Goal: Task Accomplishment & Management: Use online tool/utility

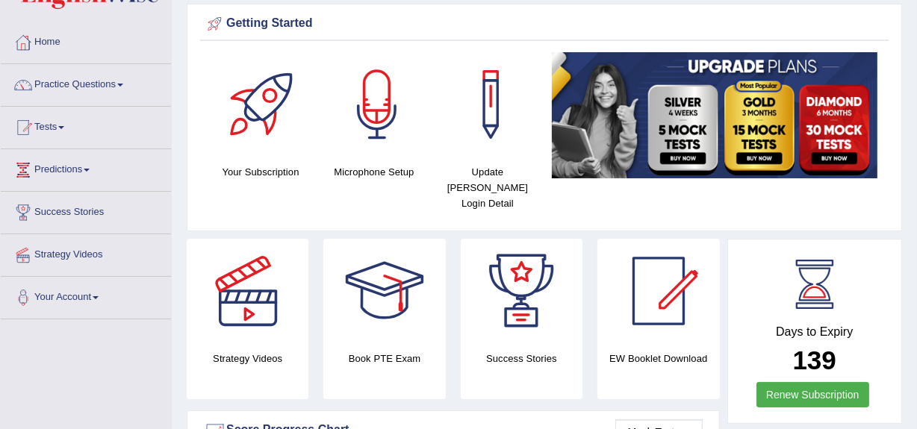
scroll to position [17, 0]
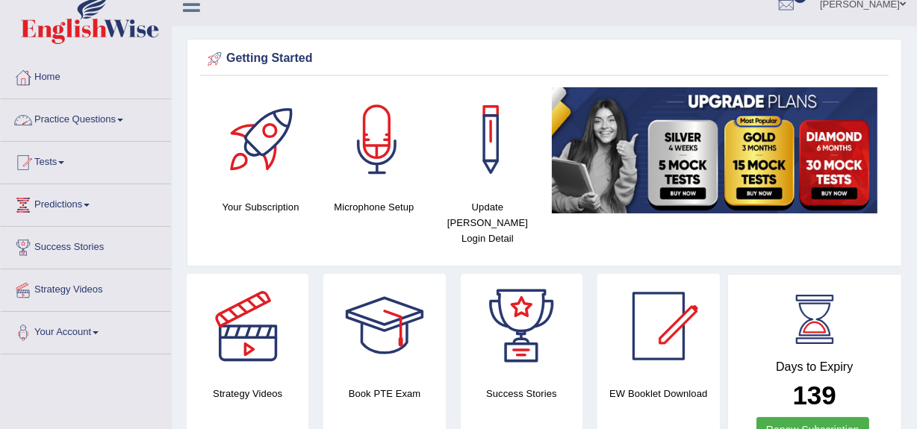
click at [120, 113] on link "Practice Questions" at bounding box center [86, 117] width 170 height 37
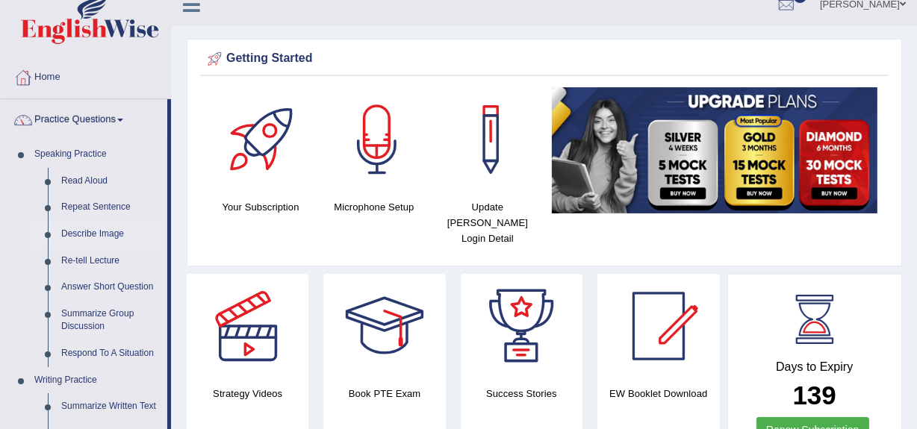
drag, startPoint x: 168, startPoint y: 164, endPoint x: 169, endPoint y: 244, distance: 80.7
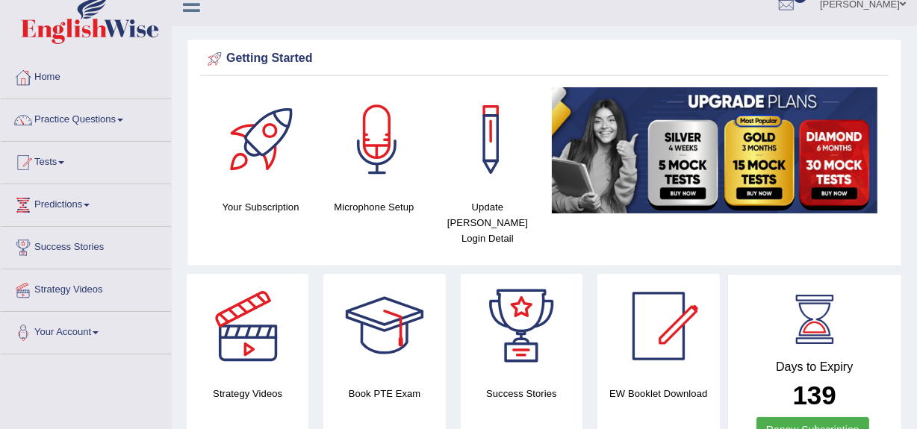
click at [55, 164] on link "Tests" at bounding box center [86, 160] width 170 height 37
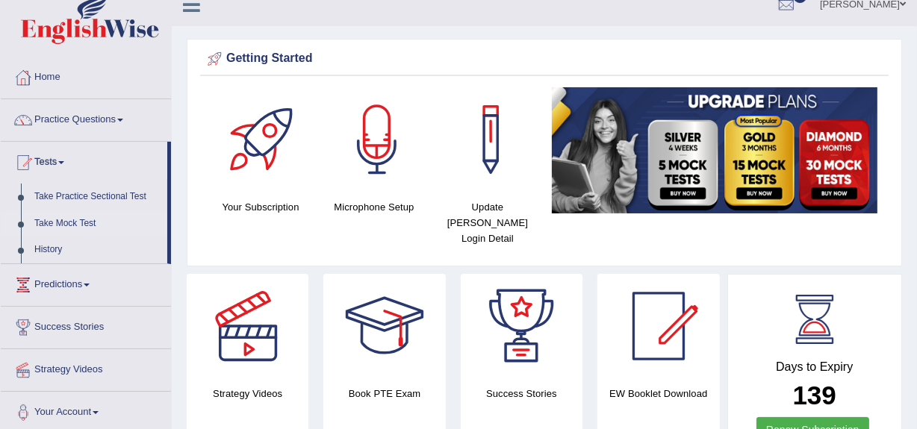
click at [75, 222] on link "Take Mock Test" at bounding box center [98, 224] width 140 height 27
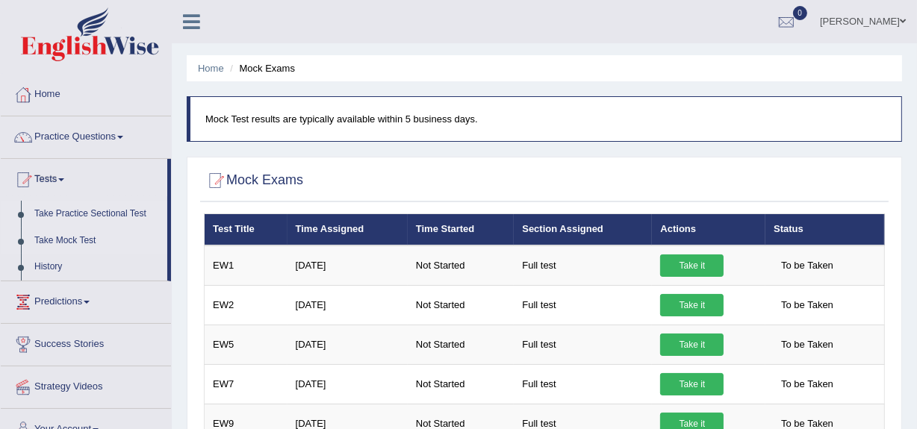
click at [98, 211] on link "Take Practice Sectional Test" at bounding box center [98, 214] width 140 height 27
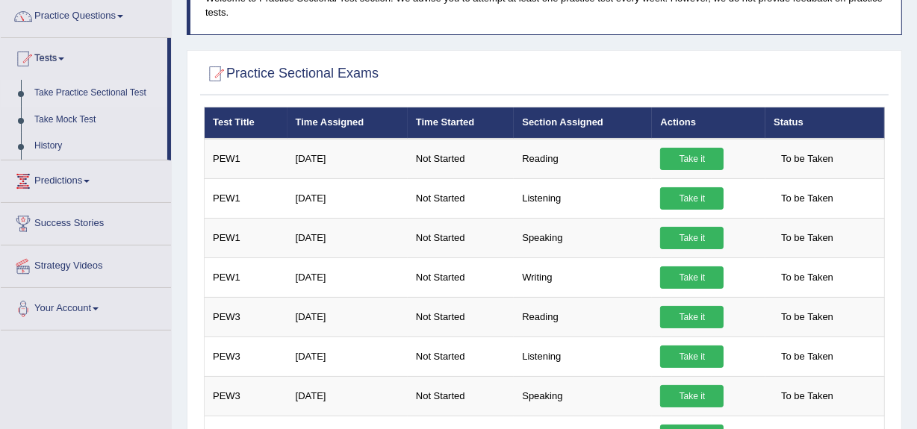
scroll to position [125, 0]
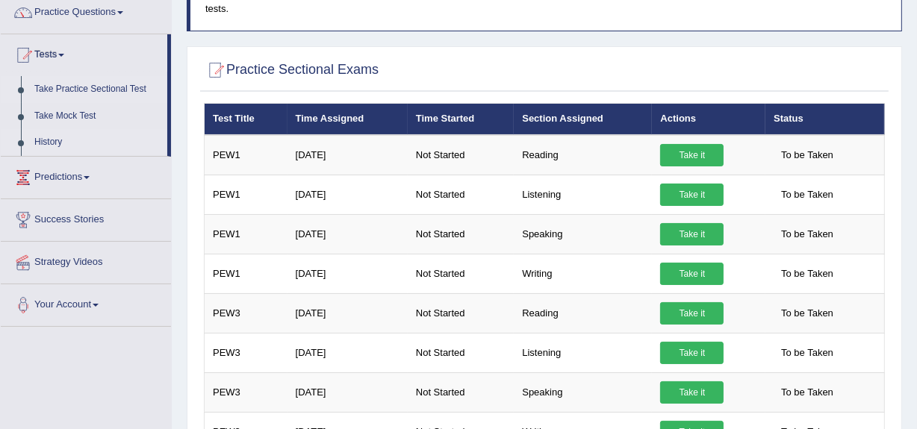
click at [41, 140] on link "History" at bounding box center [98, 142] width 140 height 27
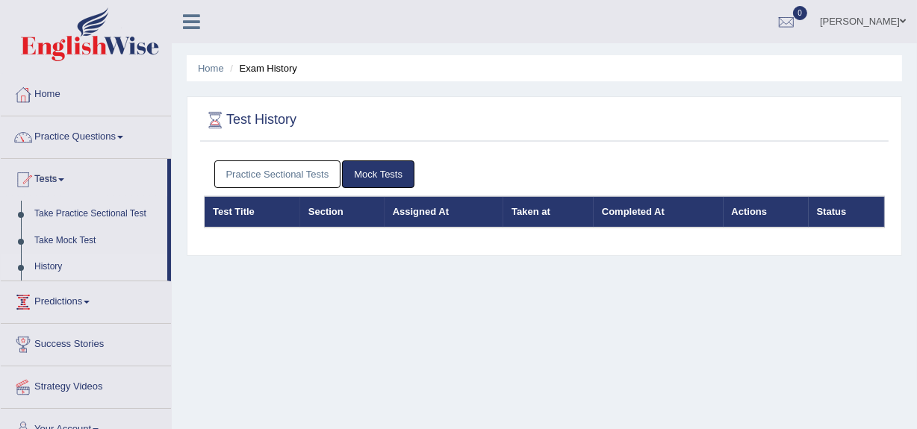
click at [90, 299] on link "Predictions" at bounding box center [86, 299] width 170 height 37
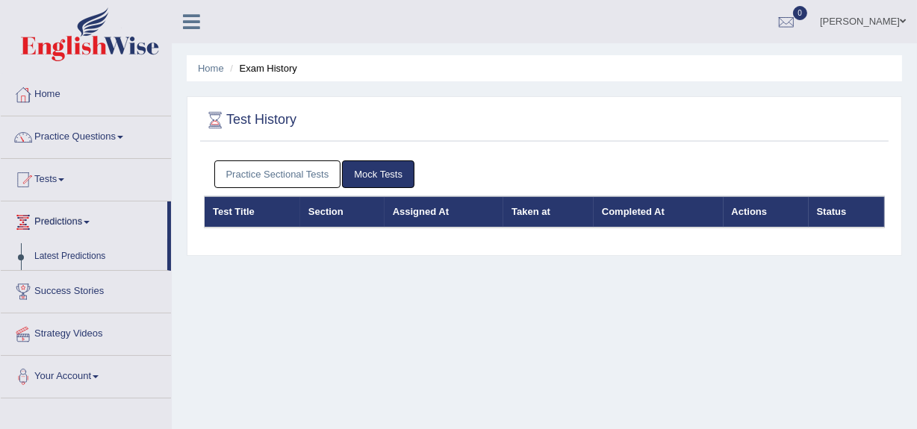
click at [123, 136] on span at bounding box center [120, 137] width 6 height 3
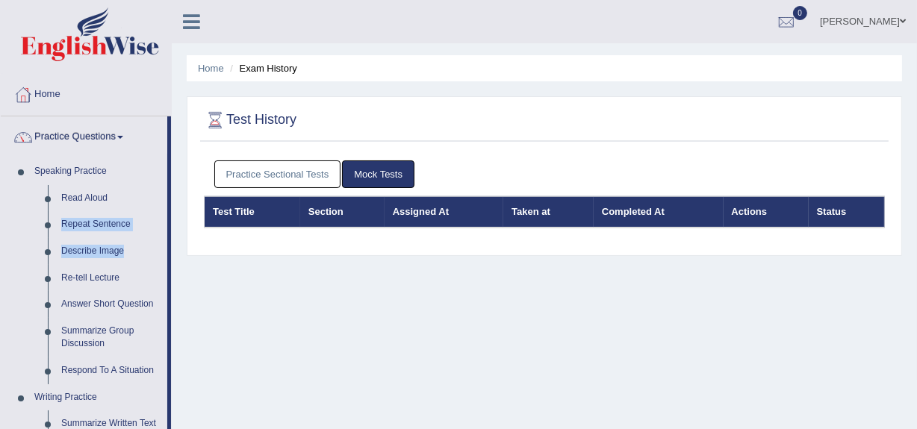
drag, startPoint x: 169, startPoint y: 207, endPoint x: 171, endPoint y: 243, distance: 35.9
click at [171, 243] on div "Toggle navigation Home Practice Questions Speaking Practice Read Aloud Repeat S…" at bounding box center [458, 388] width 917 height 777
click at [219, 255] on div "Home Exam History Test History Practice Sectional Tests Mock Tests Test Title S…" at bounding box center [544, 373] width 745 height 747
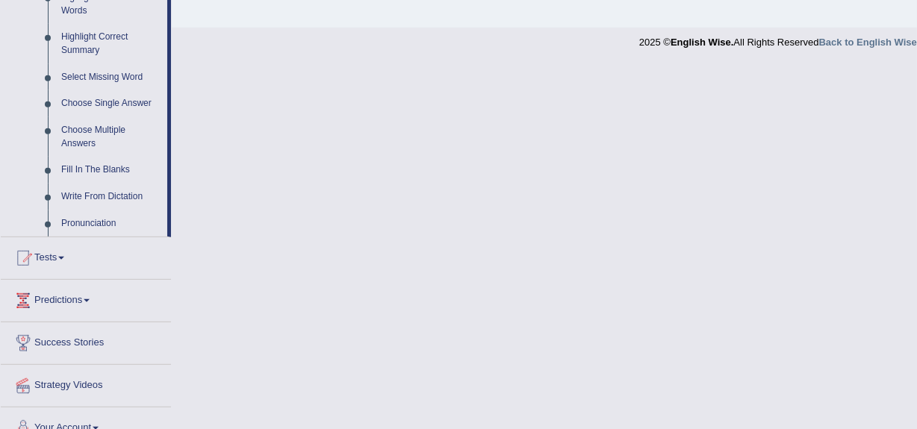
scroll to position [739, 0]
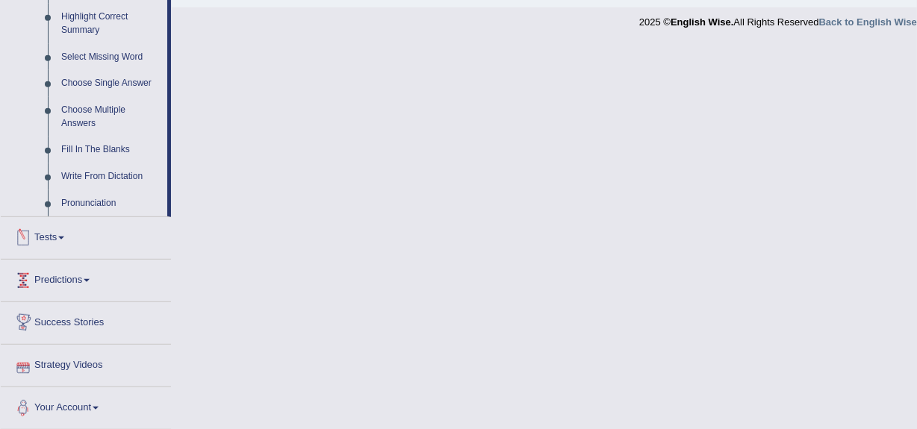
click at [64, 238] on span at bounding box center [61, 238] width 6 height 3
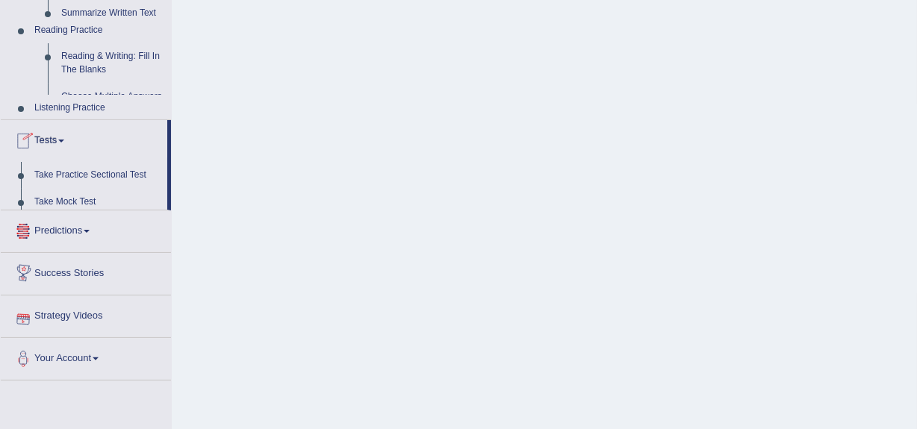
scroll to position [169, 0]
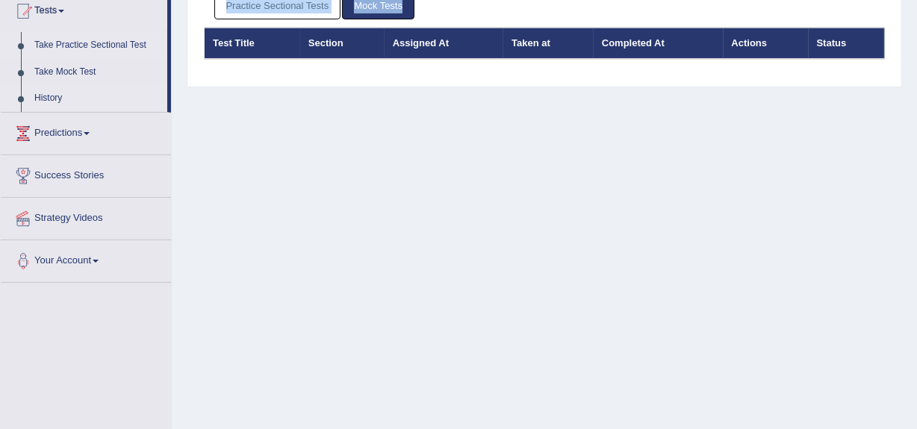
click at [72, 46] on link "Take Practice Sectional Test" at bounding box center [98, 45] width 140 height 27
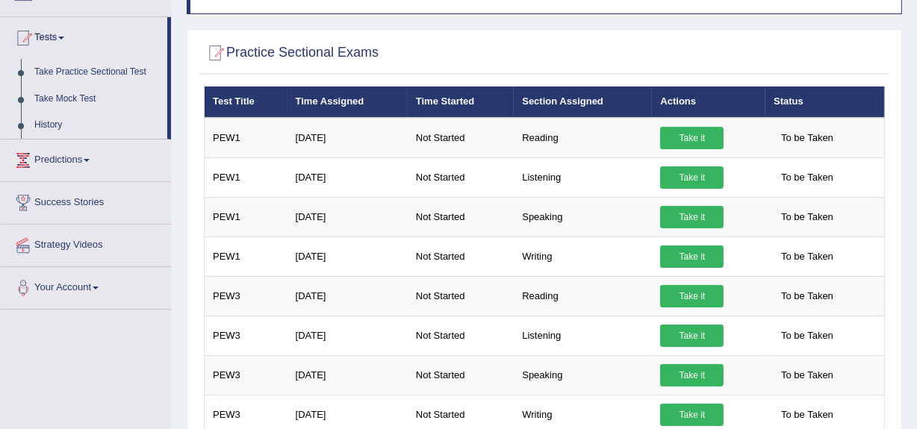
scroll to position [149, 0]
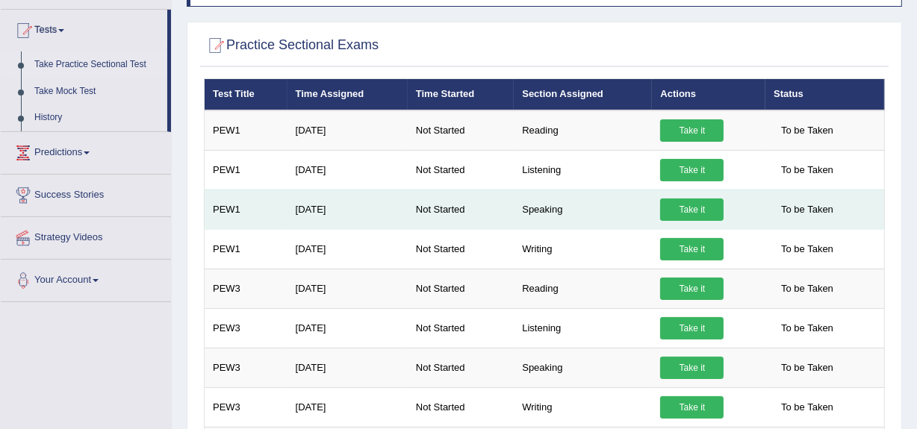
click at [710, 205] on link "Take it" at bounding box center [691, 210] width 63 height 22
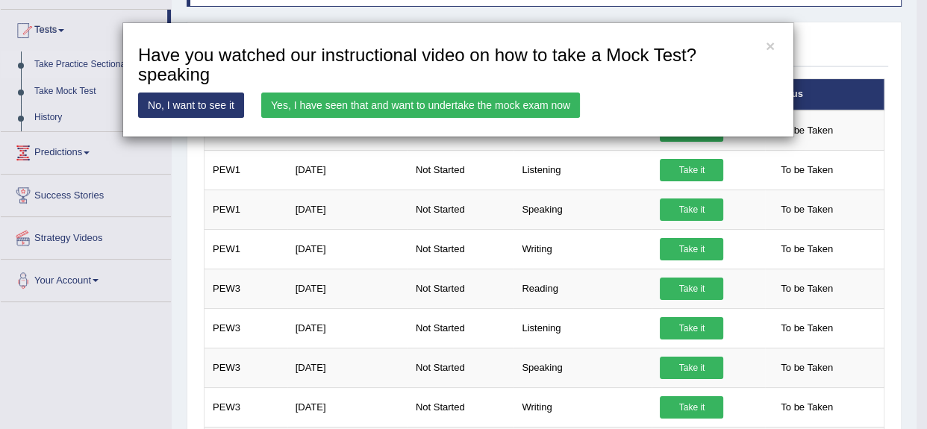
click at [205, 107] on link "No, I want to see it" at bounding box center [191, 105] width 106 height 25
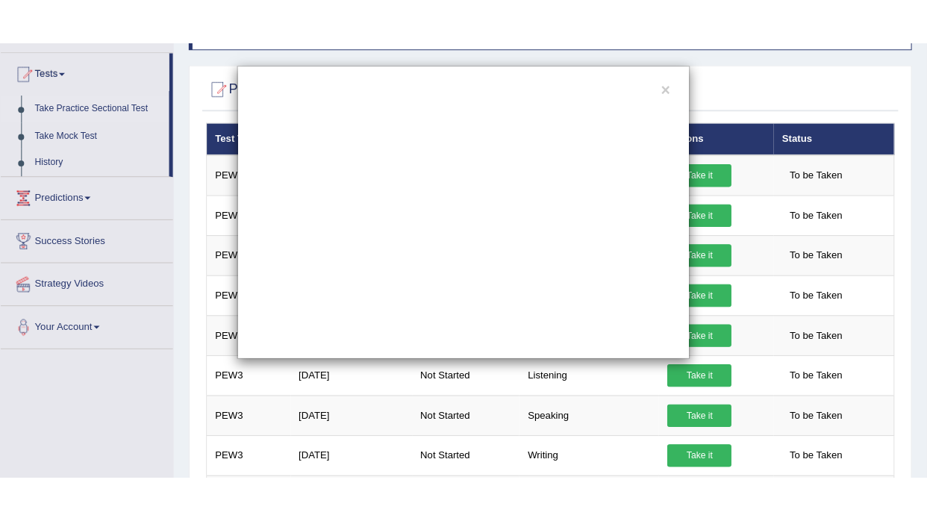
scroll to position [0, 0]
